Goal: Find specific page/section: Find specific page/section

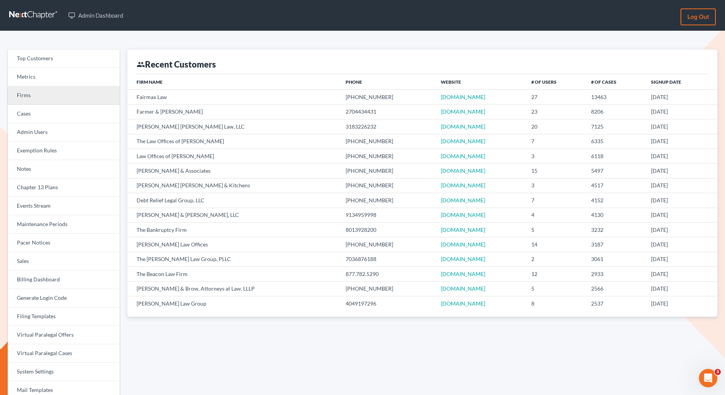
click at [35, 100] on link "Firms" at bounding box center [64, 95] width 112 height 18
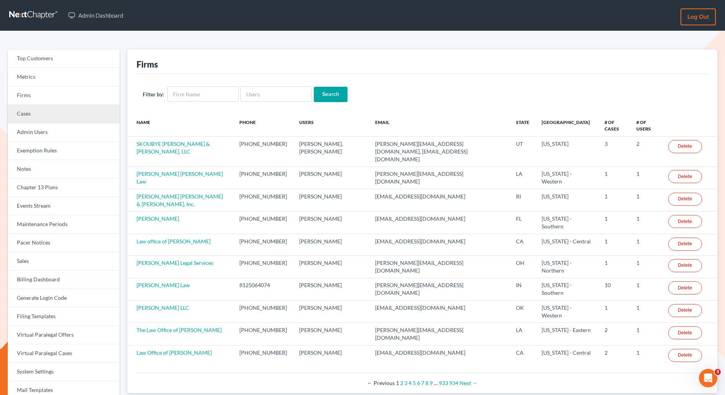
click at [30, 110] on link "Cases" at bounding box center [64, 114] width 112 height 18
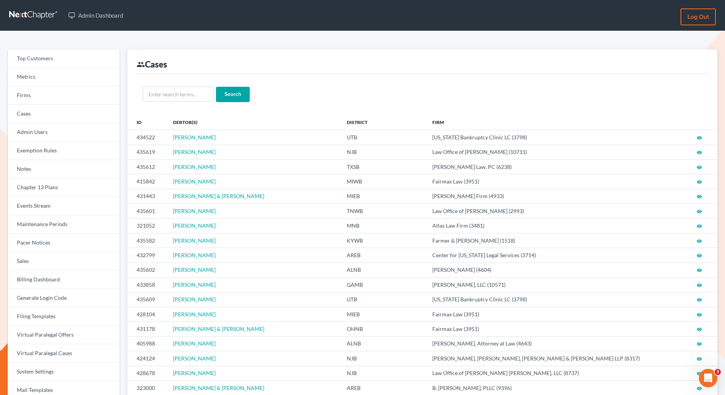
click at [162, 102] on div "Search" at bounding box center [422, 94] width 571 height 40
click at [162, 88] on input "text" at bounding box center [178, 93] width 71 height 15
paste input "Estella McGee"
type input "Estella McGee"
click at [216, 87] on input "Search" at bounding box center [233, 94] width 34 height 15
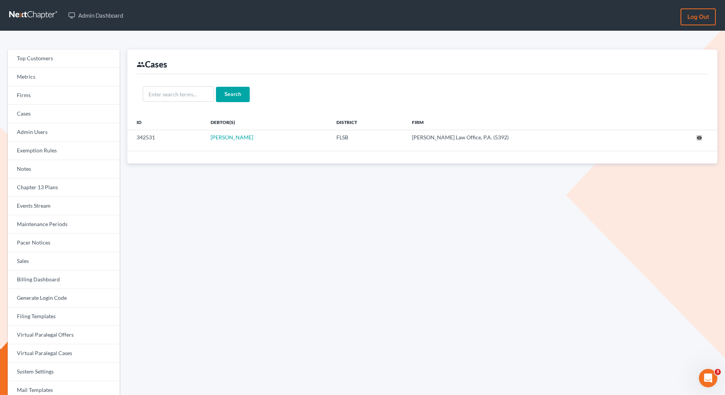
drag, startPoint x: 700, startPoint y: 137, endPoint x: 135, endPoint y: 3, distance: 579.7
click at [0, 0] on div "Admin Dashboard Log out Top Customers Metrics Firms Cases Admin Users Exemption…" at bounding box center [362, 237] width 725 height 474
click at [57, 348] on link "Virtual Paralegal Cases" at bounding box center [64, 353] width 112 height 18
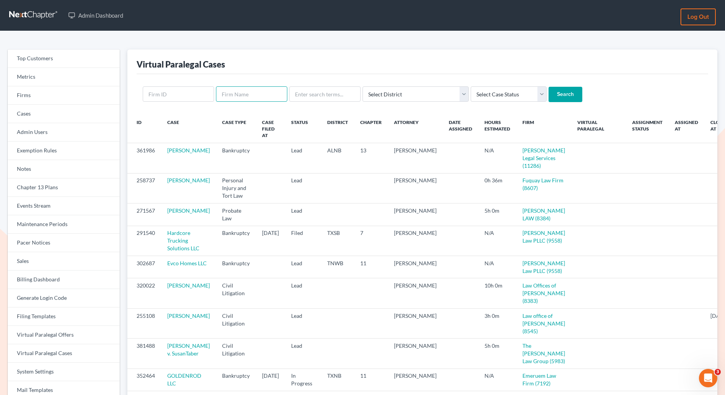
click at [252, 95] on input "text" at bounding box center [251, 93] width 71 height 15
type input "r"
click at [22, 99] on link "Firms" at bounding box center [64, 95] width 112 height 18
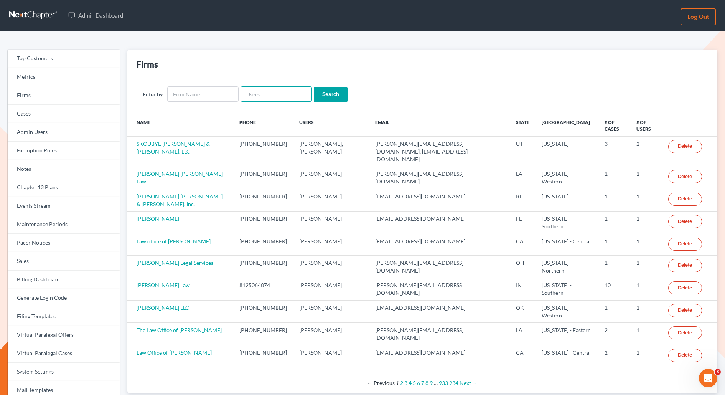
click at [280, 97] on input "text" at bounding box center [275, 93] width 71 height 15
type input "[PERSON_NAME]"
click at [314, 87] on input "Search" at bounding box center [331, 94] width 34 height 15
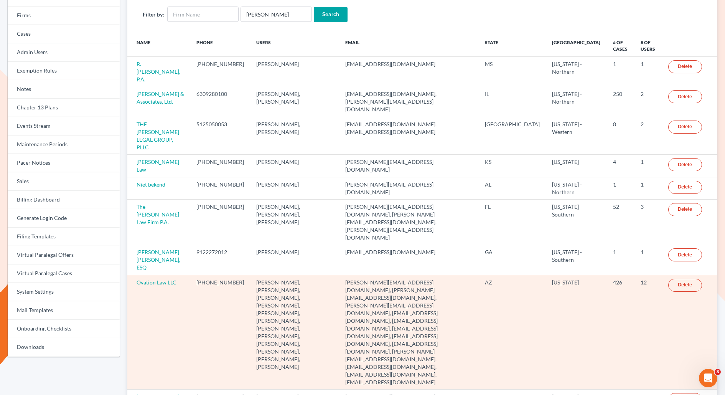
scroll to position [76, 0]
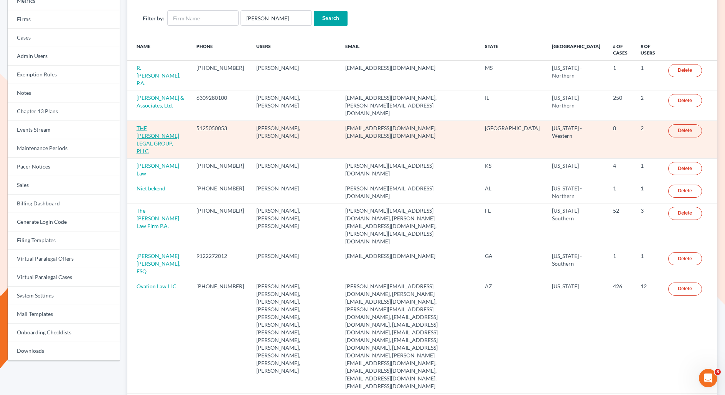
click at [148, 125] on link "THE [PERSON_NAME] LEGAL GROUP, PLLC" at bounding box center [158, 140] width 43 height 30
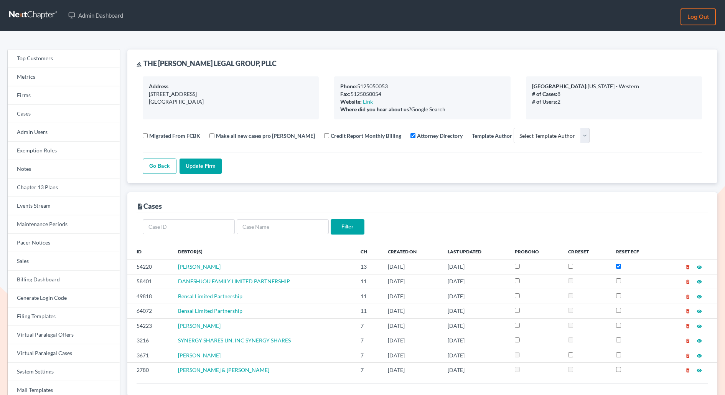
select select
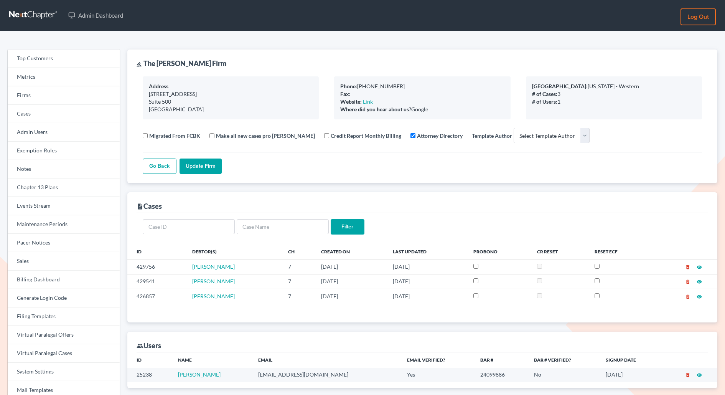
select select
drag, startPoint x: 188, startPoint y: 64, endPoint x: 144, endPoint y: 65, distance: 44.1
click at [144, 65] on div "gavel The Lott Firm" at bounding box center [422, 59] width 571 height 21
copy div "The [PERSON_NAME] Firm"
click at [66, 351] on link "Virtual Paralegal Cases" at bounding box center [64, 353] width 112 height 18
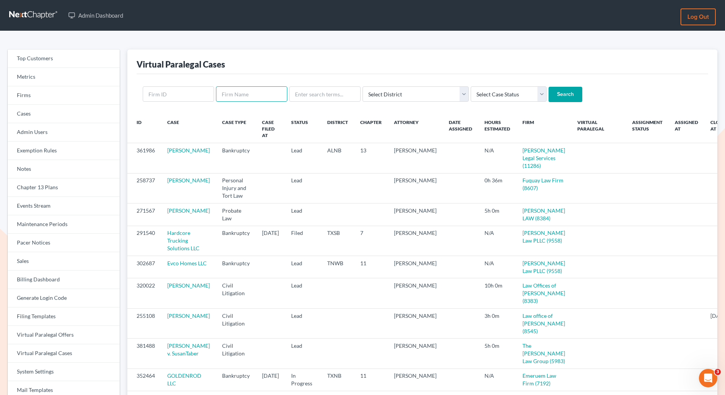
click at [259, 94] on input "text" at bounding box center [251, 93] width 71 height 15
paste input "The [PERSON_NAME] Firm"
type input "The [PERSON_NAME] Firm"
click at [548, 87] on input "Search" at bounding box center [565, 94] width 34 height 15
